Goal: Use online tool/utility: Utilize a website feature to perform a specific function

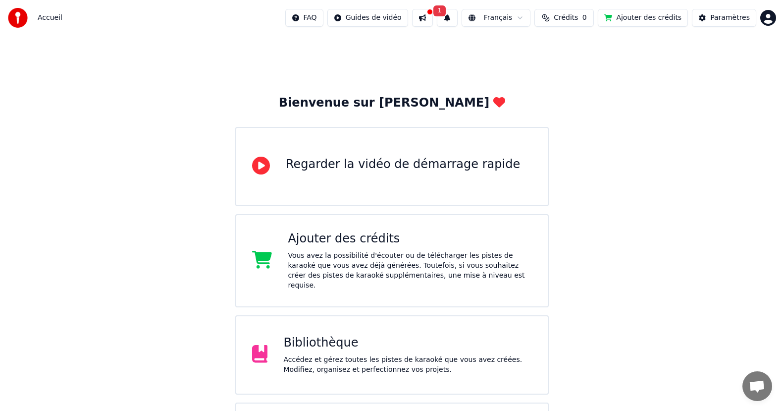
click at [337, 355] on div "Accédez et gérez toutes les pistes de karaoké que vous avez créées. Modifiez, o…" at bounding box center [407, 365] width 249 height 20
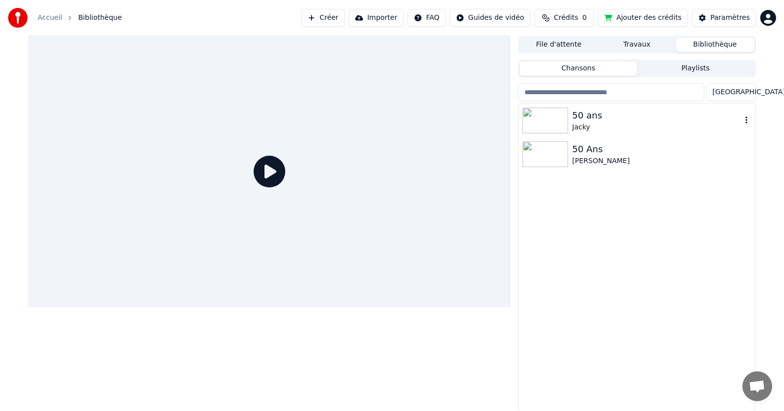
click at [562, 117] on img at bounding box center [546, 120] width 46 height 26
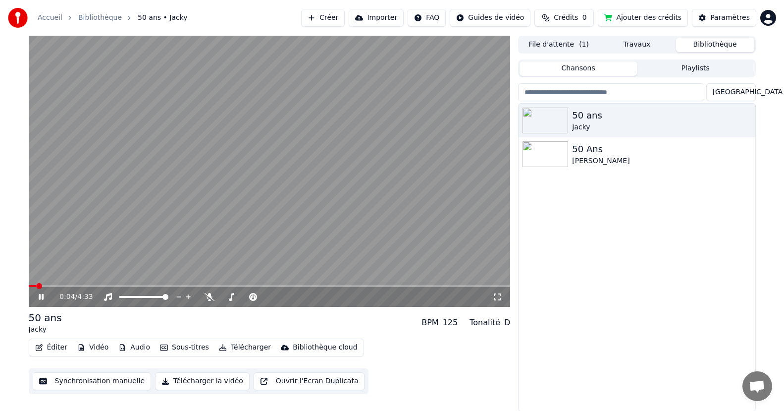
click at [44, 297] on icon at bounding box center [48, 297] width 23 height 8
click at [83, 383] on button "Synchronisation manuelle" at bounding box center [92, 381] width 119 height 18
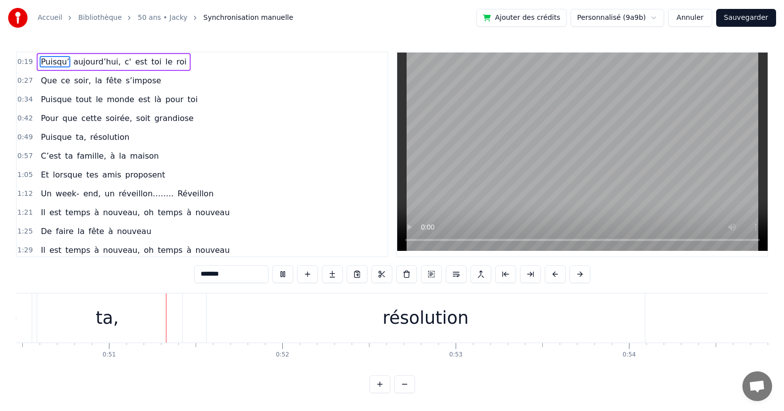
scroll to position [0, 8754]
